Goal: Navigation & Orientation: Find specific page/section

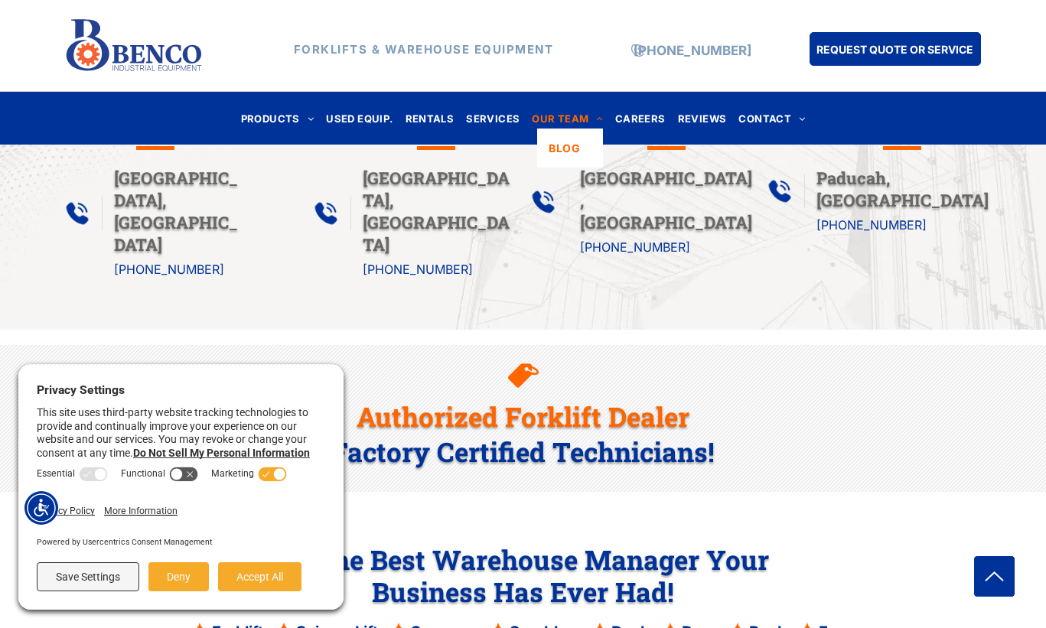
click at [579, 124] on span "OUR TEAM" at bounding box center [567, 118] width 71 height 21
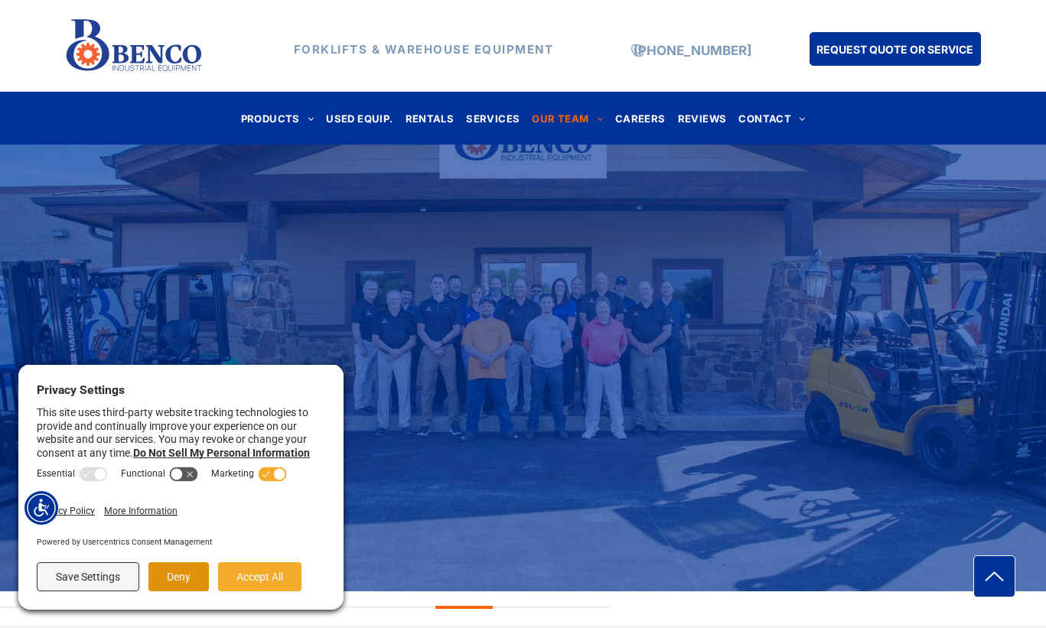
click at [159, 570] on button "Deny" at bounding box center [178, 576] width 60 height 29
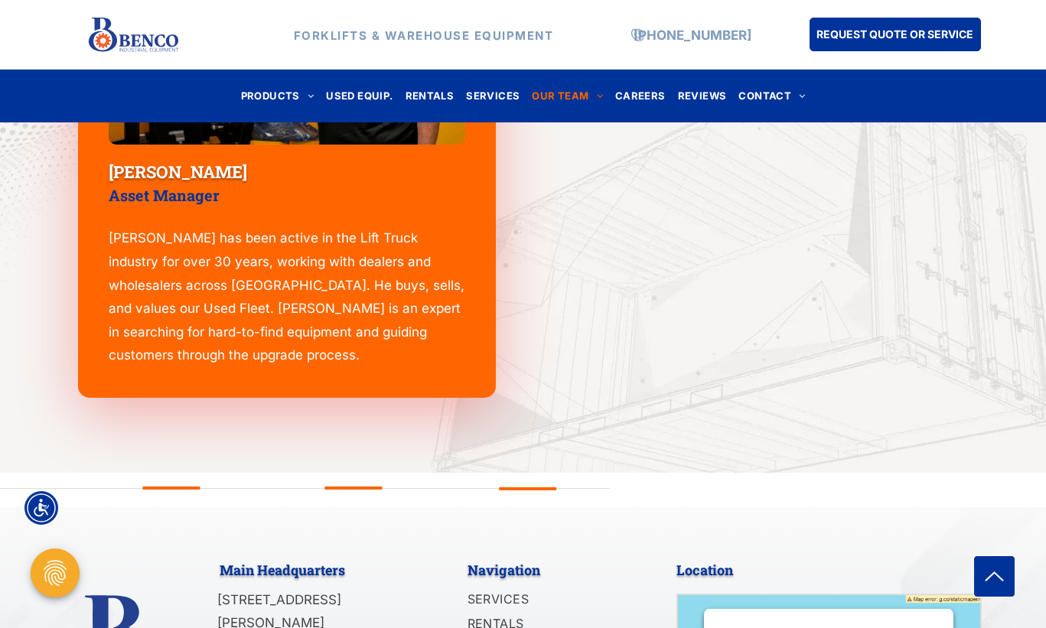
scroll to position [2284, 0]
